Goal: Information Seeking & Learning: Learn about a topic

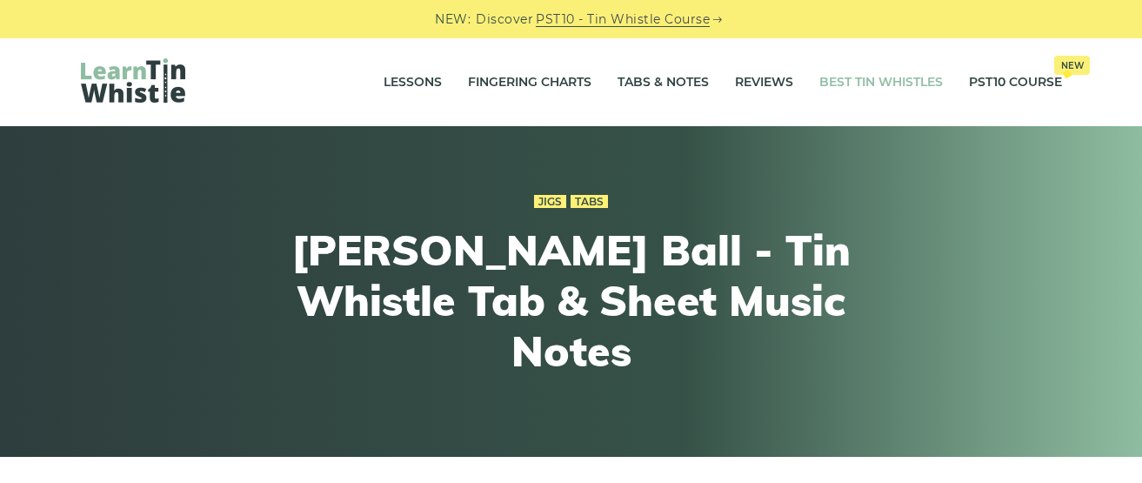
click at [900, 77] on link "Best Tin Whistles" at bounding box center [880, 82] width 123 height 43
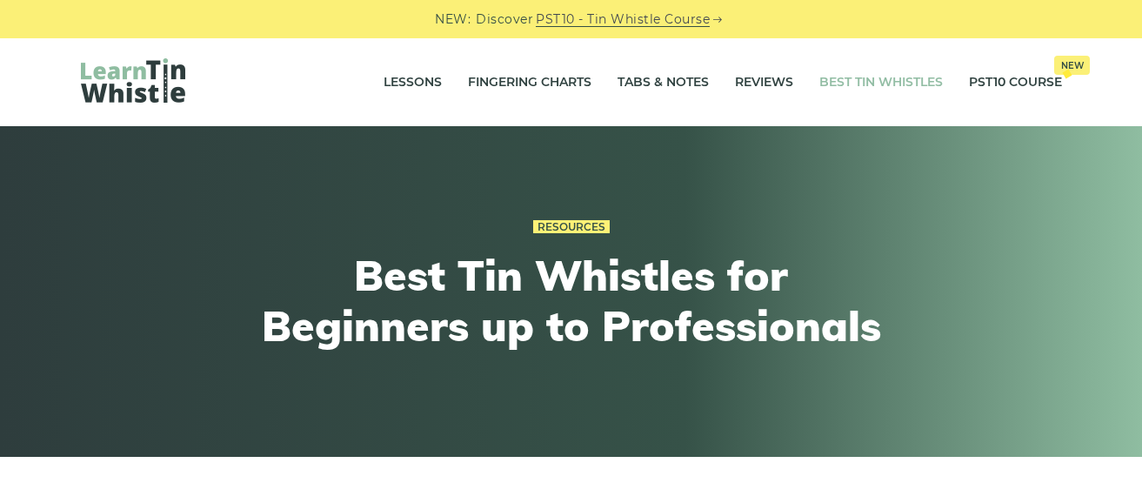
click at [900, 77] on link "Best Tin Whistles" at bounding box center [880, 82] width 123 height 43
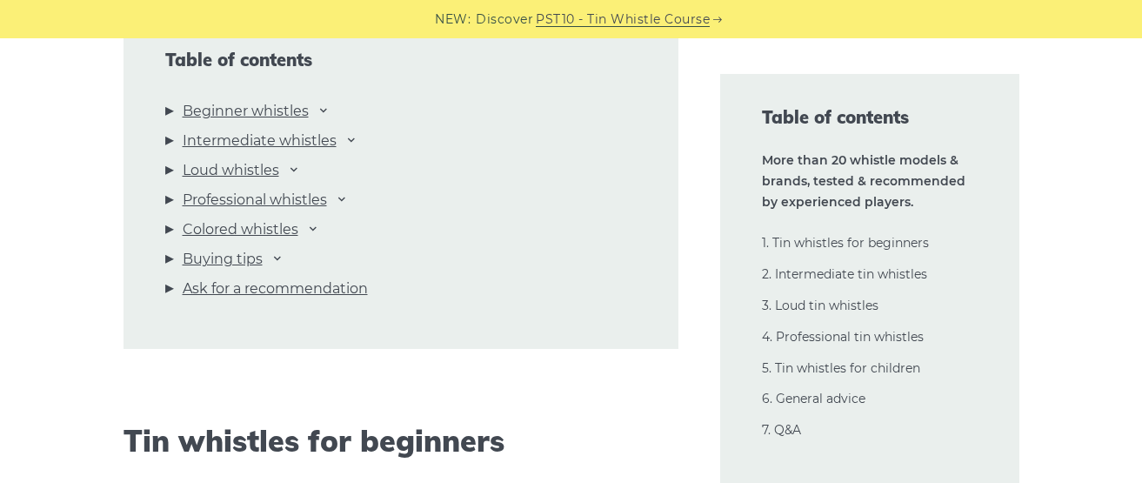
scroll to position [2000, 0]
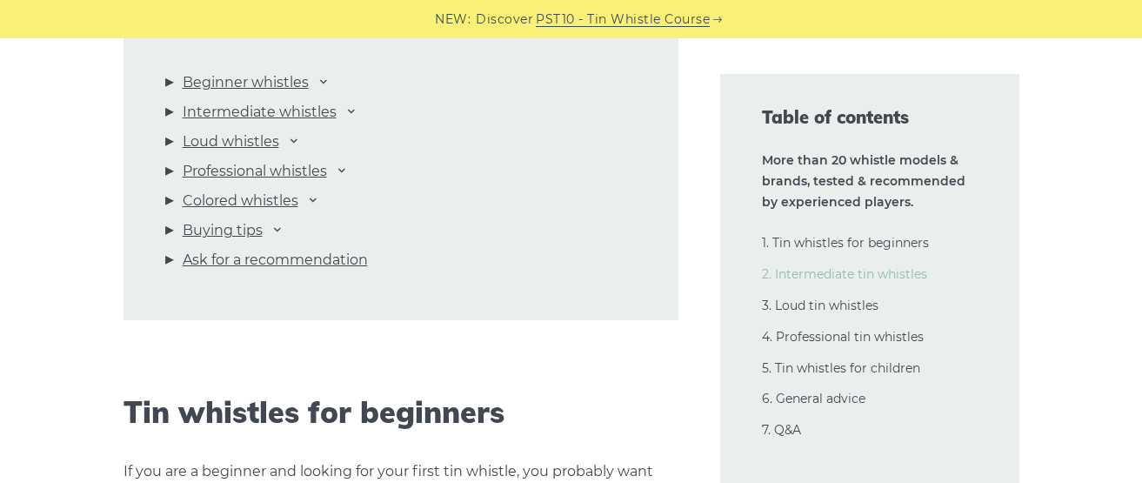
click at [801, 270] on link "2. Intermediate tin whistles" at bounding box center [844, 274] width 165 height 16
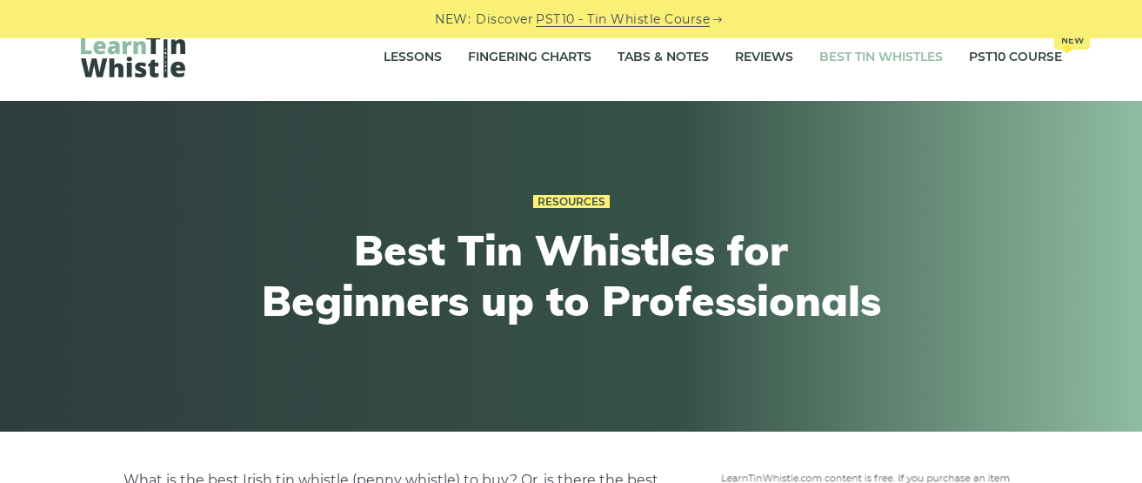
scroll to position [0, 0]
